Goal: Contribute content

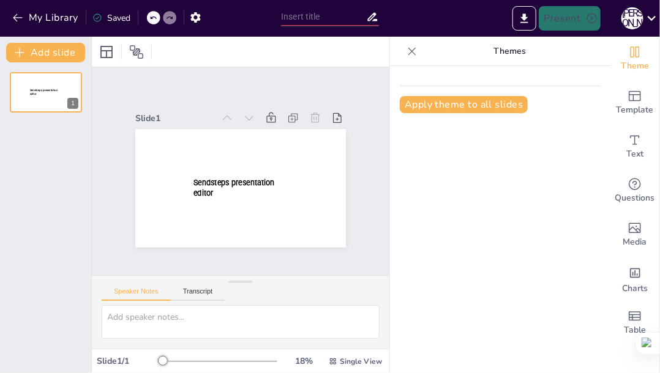
type input "New Sendsteps"
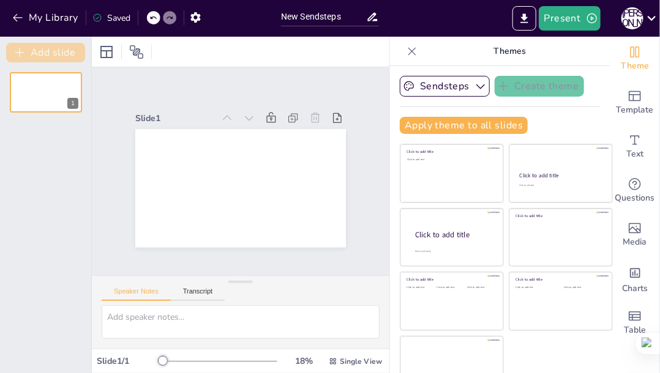
click at [24, 47] on icon "button" at bounding box center [19, 53] width 12 height 12
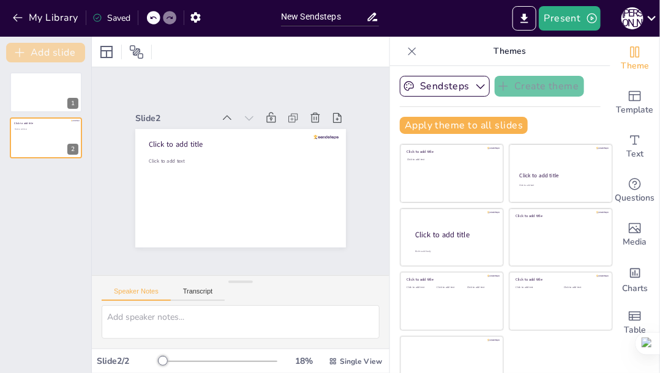
click at [24, 47] on icon "button" at bounding box center [19, 53] width 12 height 12
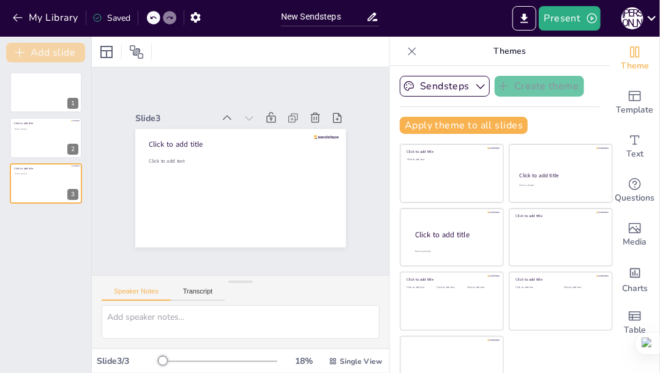
click at [24, 47] on icon "button" at bounding box center [19, 53] width 12 height 12
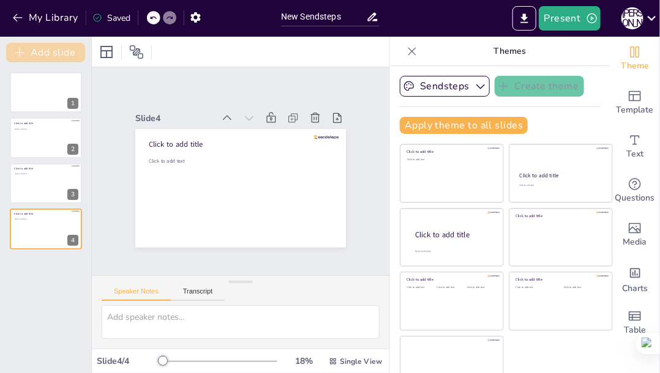
click at [24, 47] on icon "button" at bounding box center [19, 53] width 12 height 12
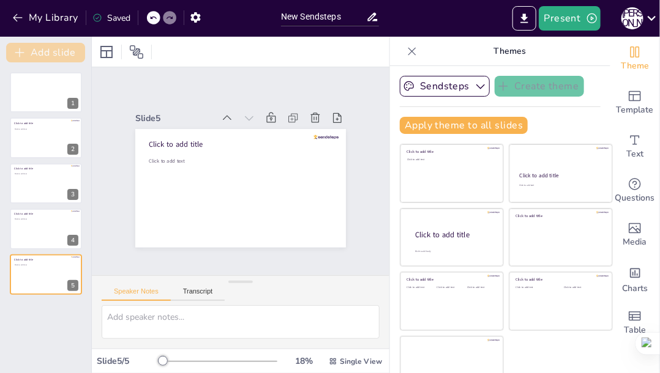
click at [24, 47] on icon "button" at bounding box center [19, 53] width 12 height 12
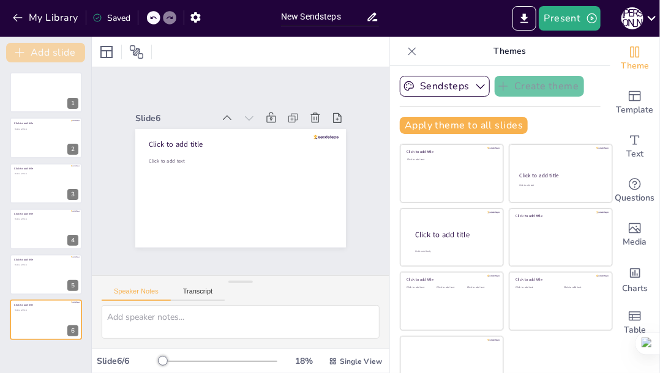
click at [24, 47] on icon "button" at bounding box center [19, 53] width 12 height 12
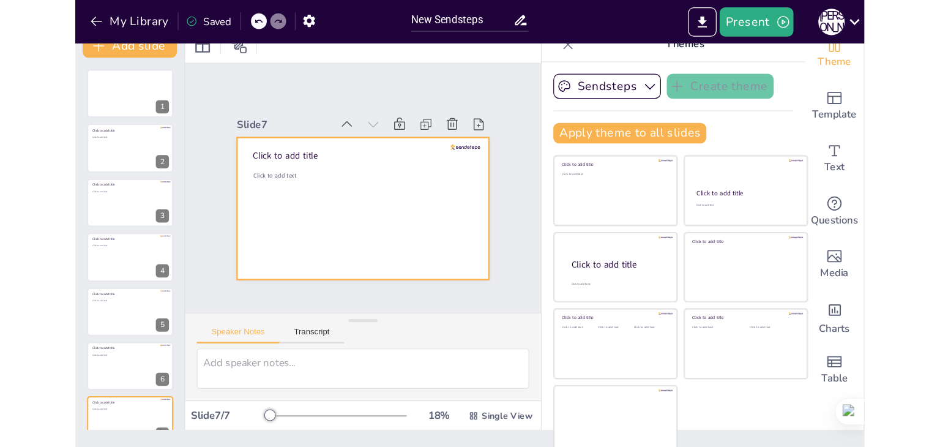
scroll to position [20, 0]
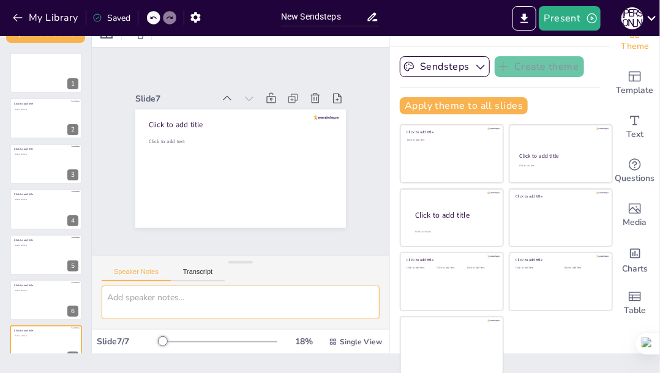
click at [156, 299] on textarea at bounding box center [241, 303] width 278 height 34
click at [146, 296] on textarea at bounding box center [241, 303] width 278 height 34
click at [154, 299] on textarea at bounding box center [241, 303] width 278 height 34
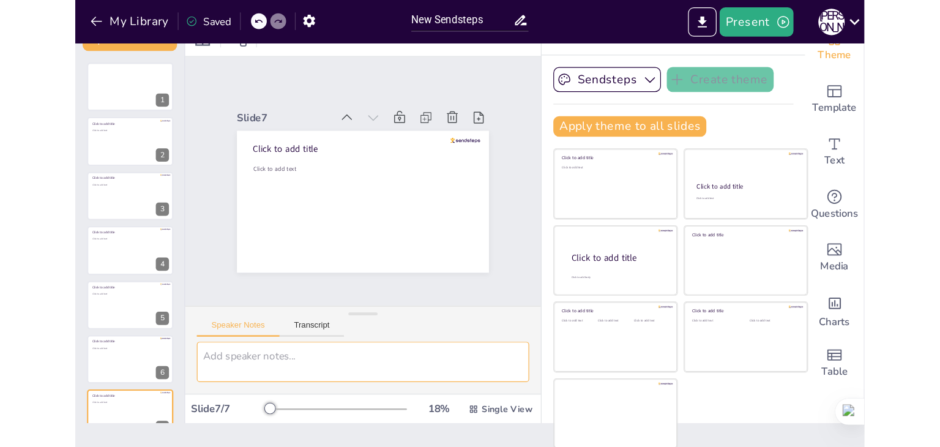
scroll to position [0, 0]
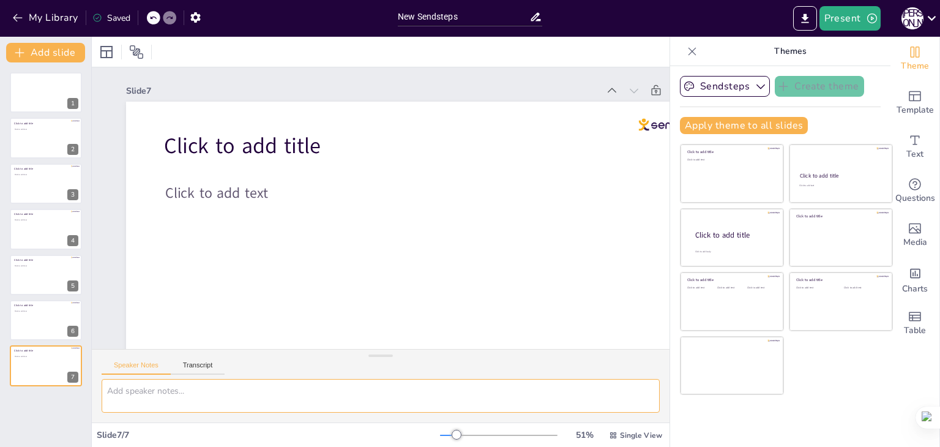
click at [225, 373] on textarea at bounding box center [381, 396] width 558 height 34
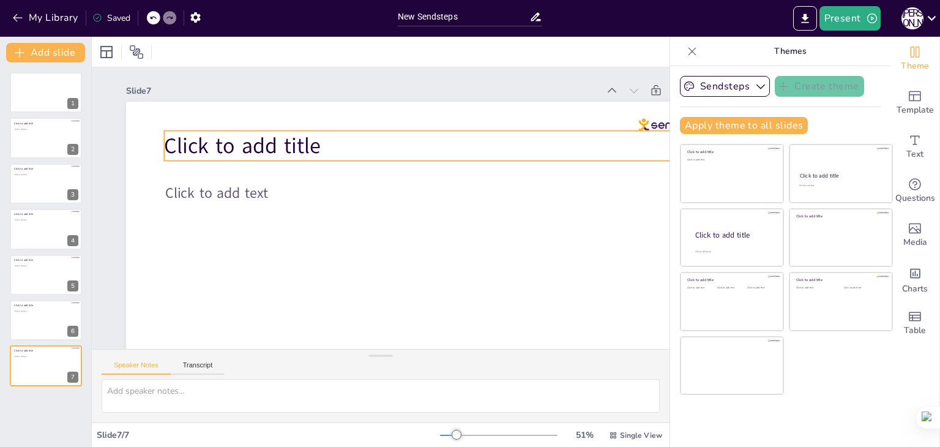
click at [184, 146] on span "Click to add title" at bounding box center [242, 145] width 157 height 29
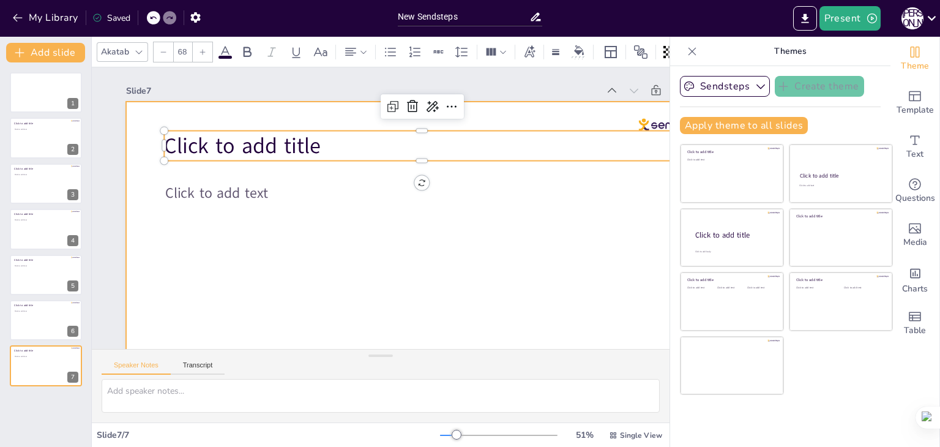
click at [254, 167] on div at bounding box center [428, 272] width 605 height 340
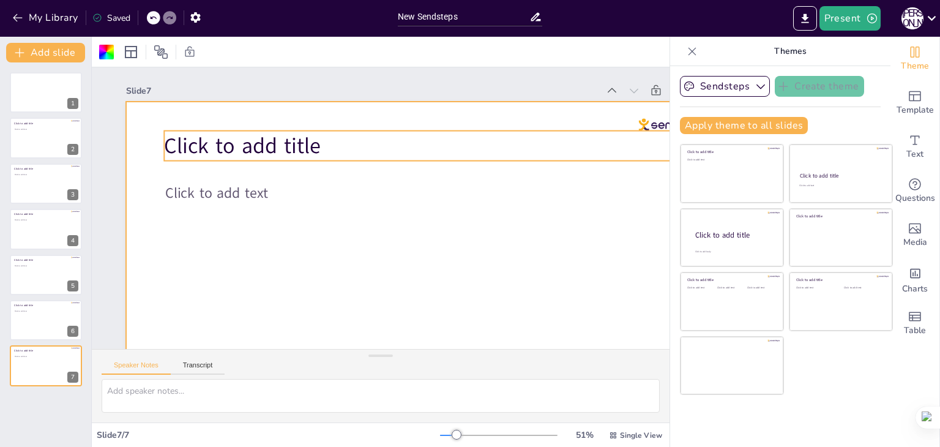
click at [168, 148] on span "Click to add title" at bounding box center [242, 145] width 157 height 29
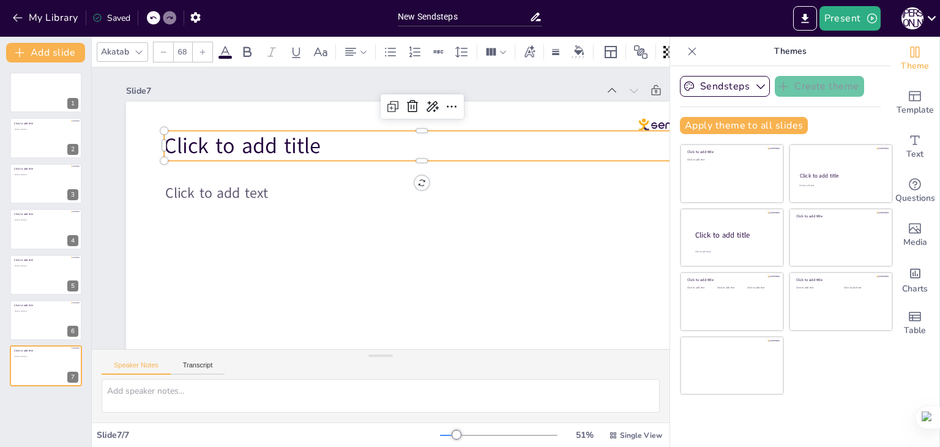
click at [267, 142] on span "Click to add title" at bounding box center [242, 145] width 157 height 29
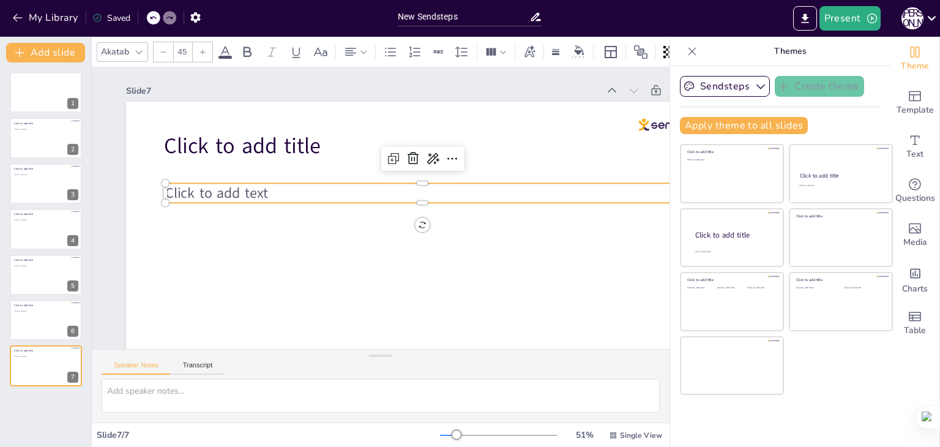
click at [305, 190] on p "Click to add text" at bounding box center [422, 193] width 515 height 20
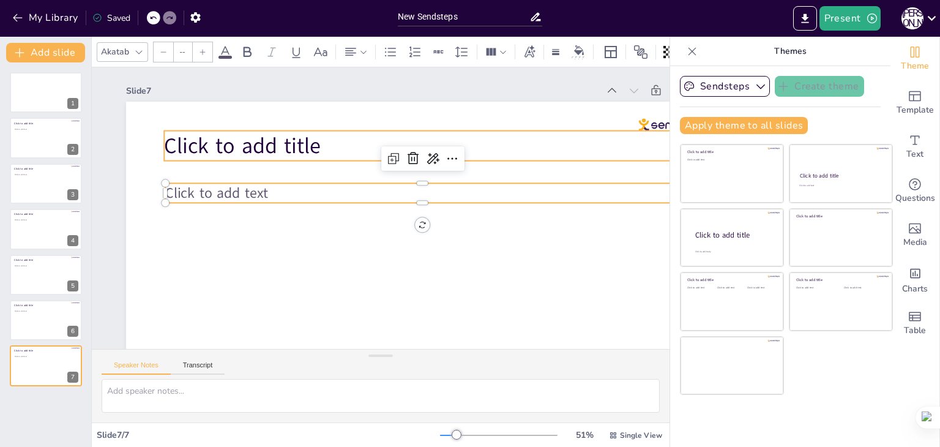
type input "68"
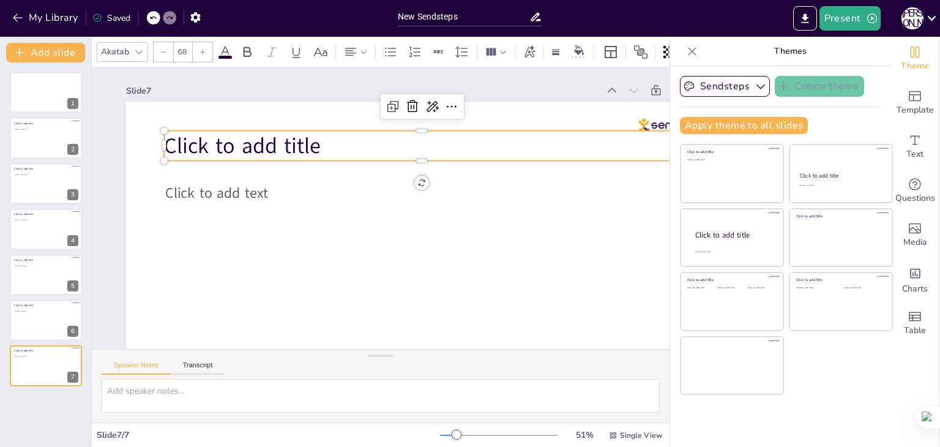
click at [305, 145] on span "Click to add title" at bounding box center [242, 145] width 157 height 29
